Goal: Find specific page/section: Find specific page/section

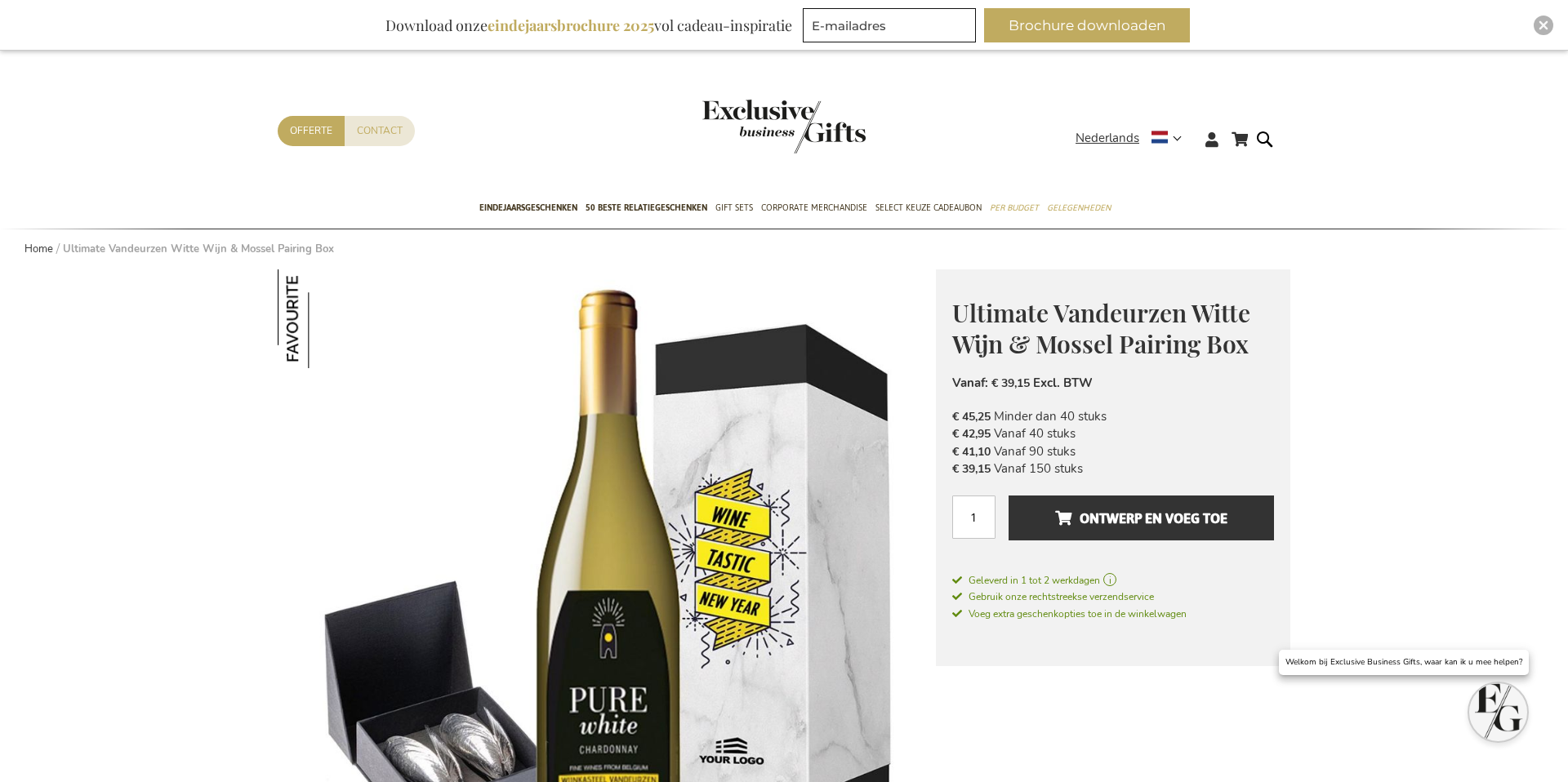
click at [736, 127] on img "store logo" at bounding box center [784, 127] width 163 height 54
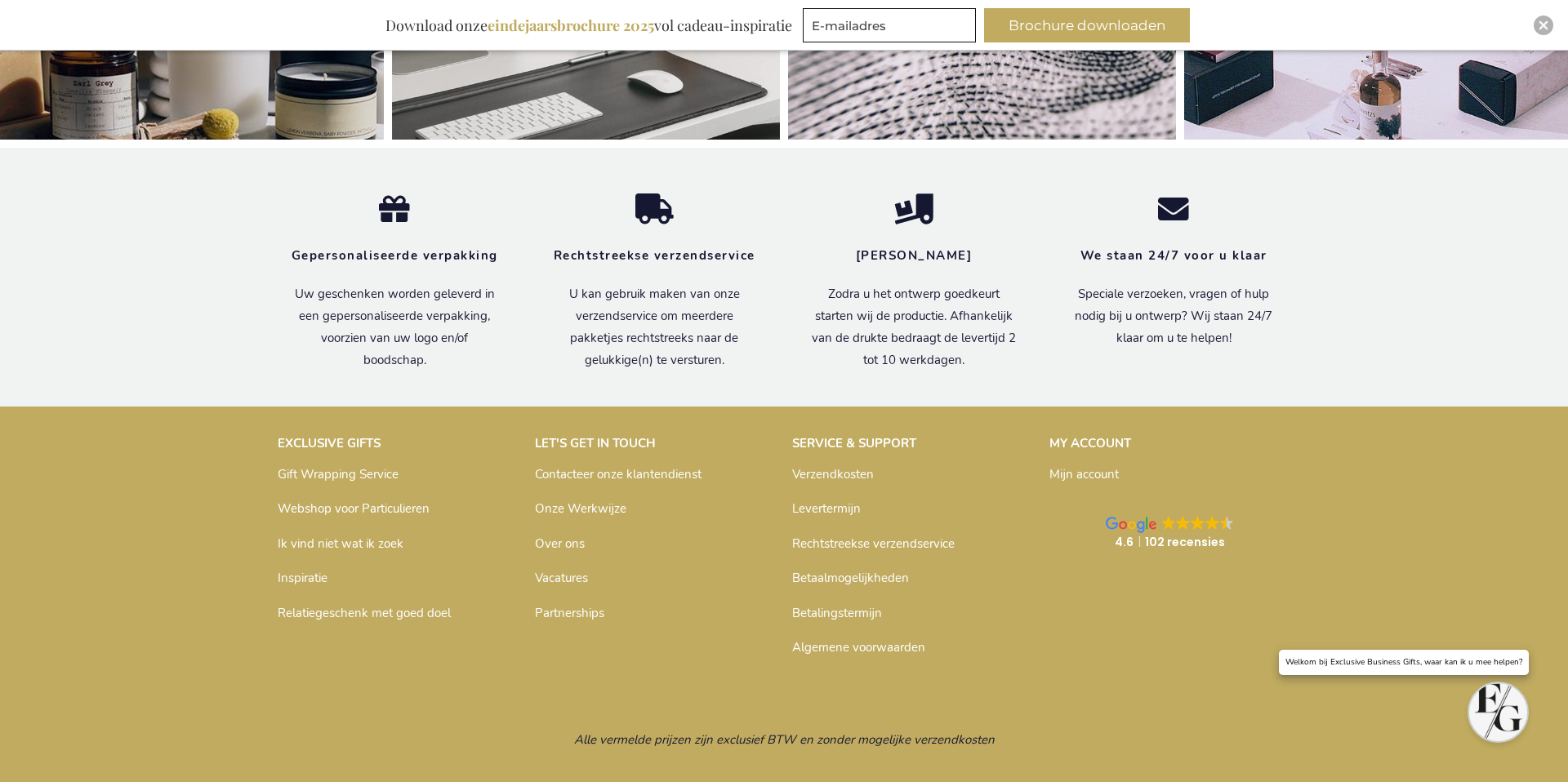
scroll to position [5474, 0]
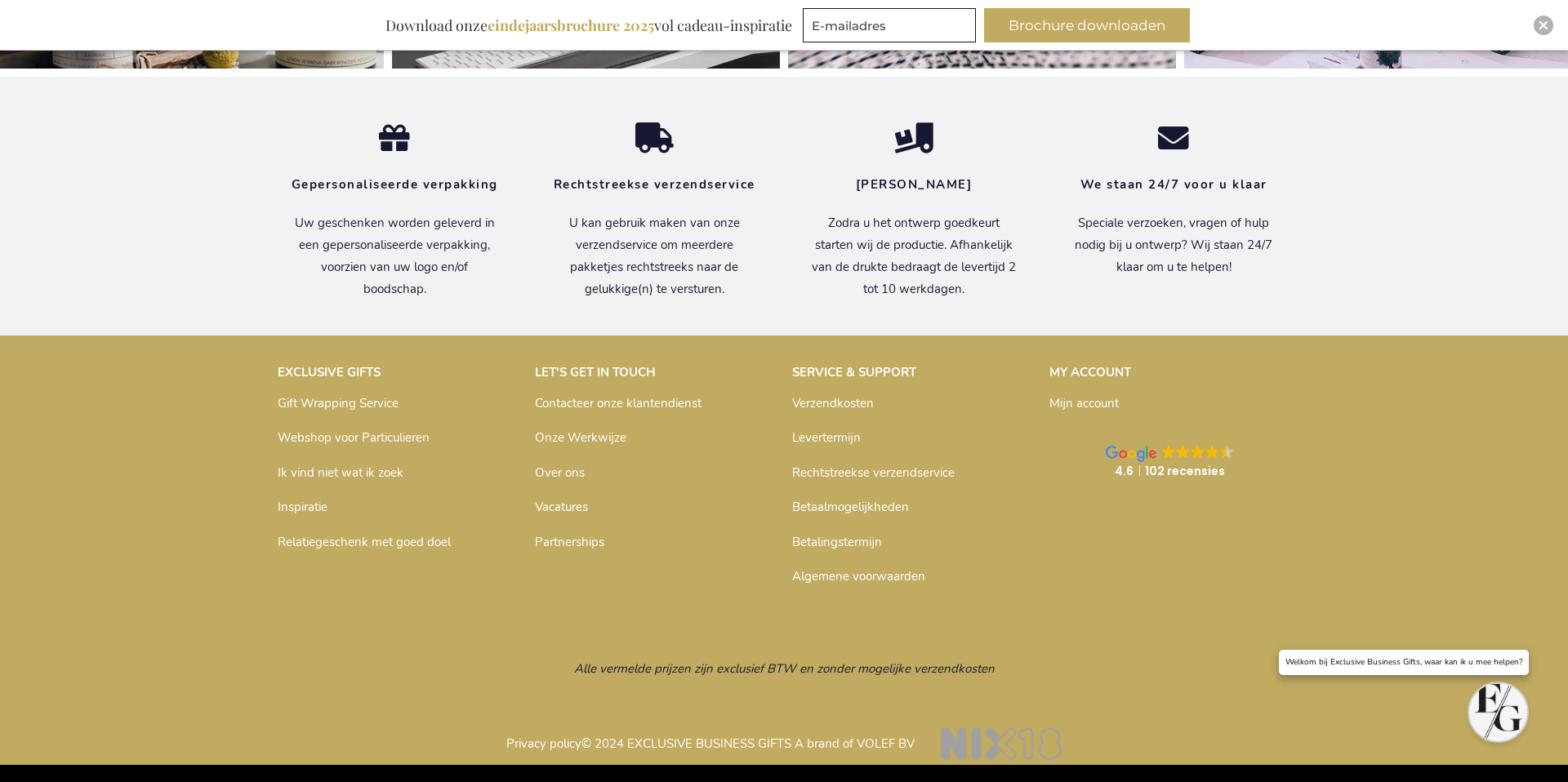
click at [572, 544] on link "Partnerships" at bounding box center [570, 542] width 69 height 16
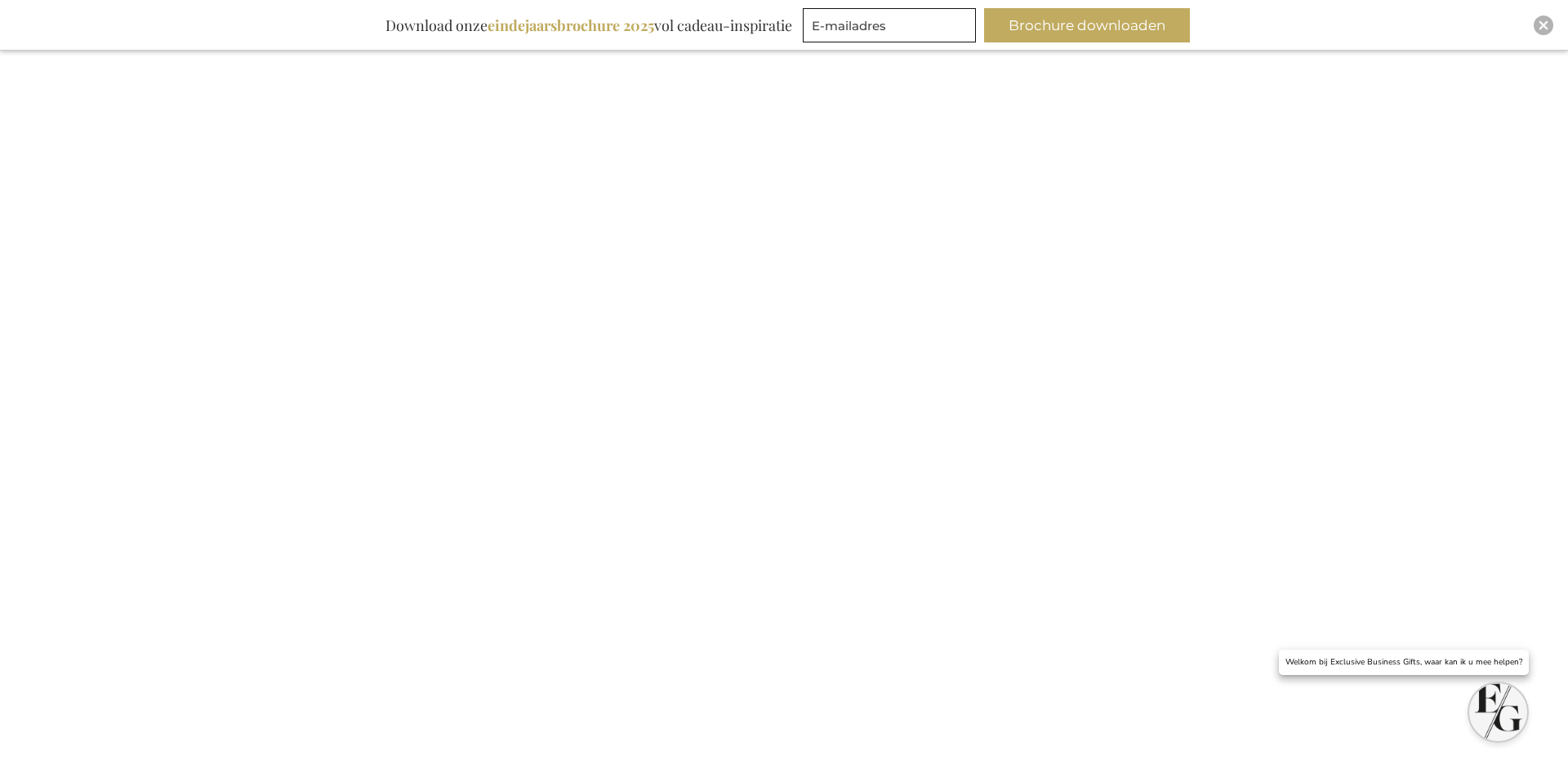
scroll to position [803, 0]
